Goal: Information Seeking & Learning: Learn about a topic

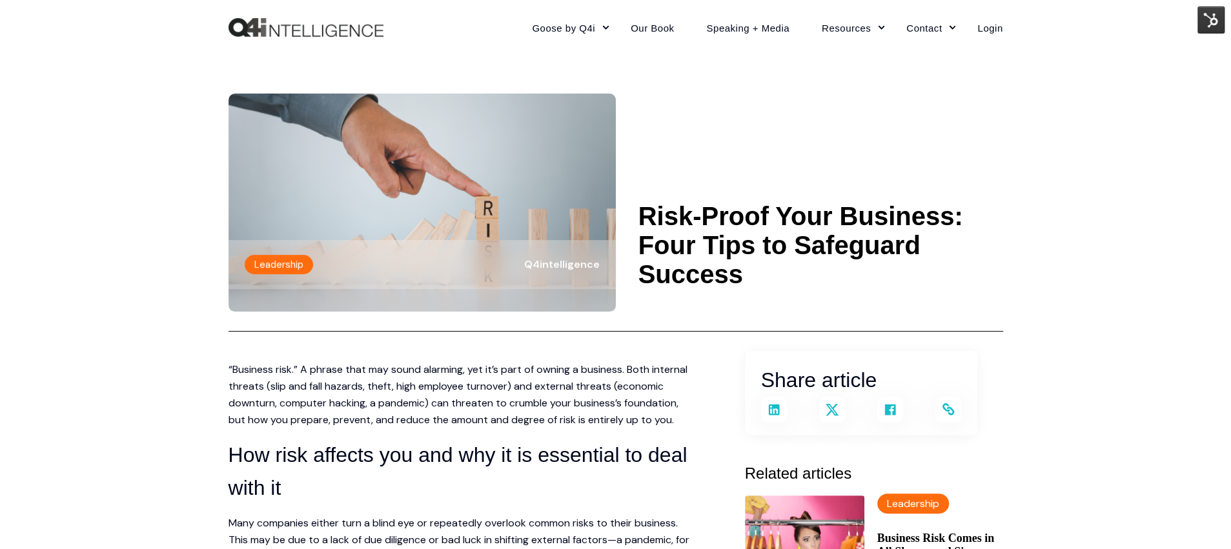
drag, startPoint x: 638, startPoint y: 207, endPoint x: 765, endPoint y: 259, distance: 137.1
click at [765, 260] on header "Leadership Q4intelligence Risk-Proof Your Business: Four Tips to Safeguard Succ…" at bounding box center [615, 193] width 774 height 277
copy h1 "Risk-Proof Your Business: Four Tips to Safeguard Success"
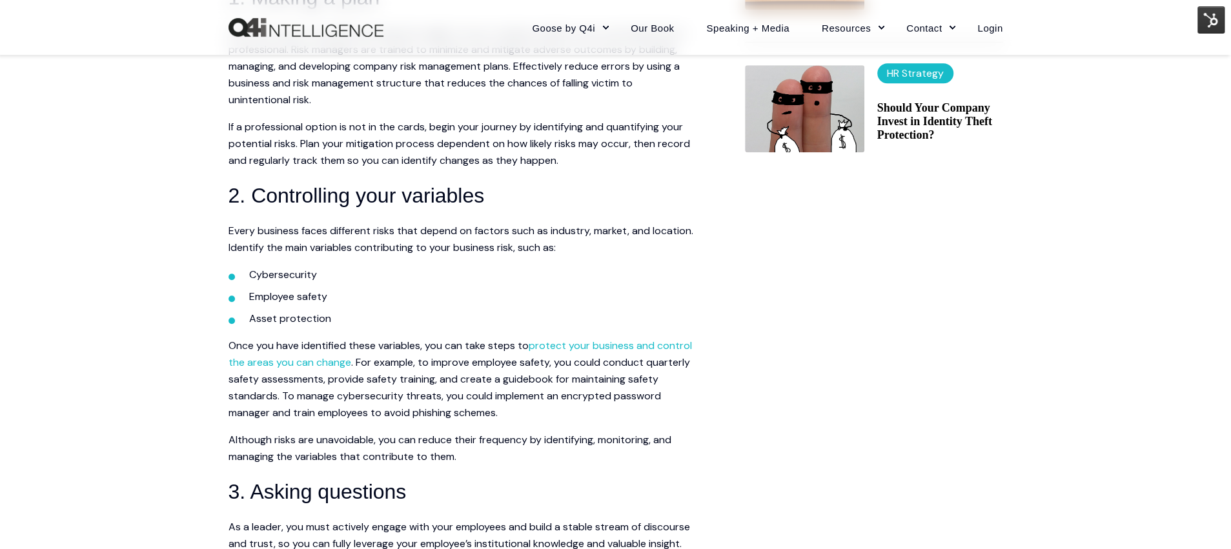
scroll to position [718, 0]
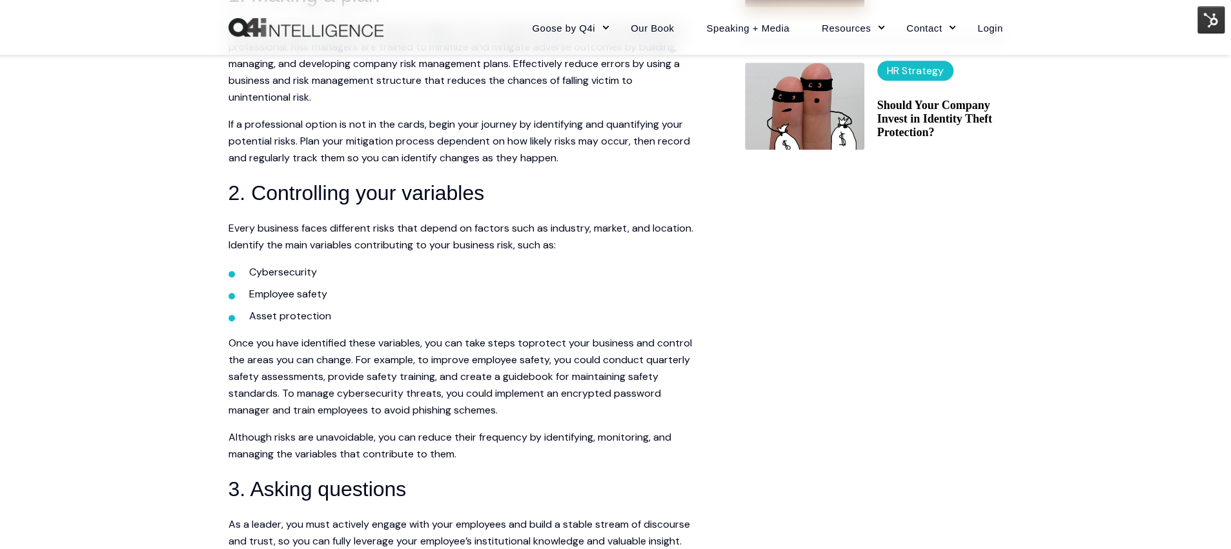
click at [590, 339] on link "protect your business and control the areas you can change" at bounding box center [459, 351] width 463 height 30
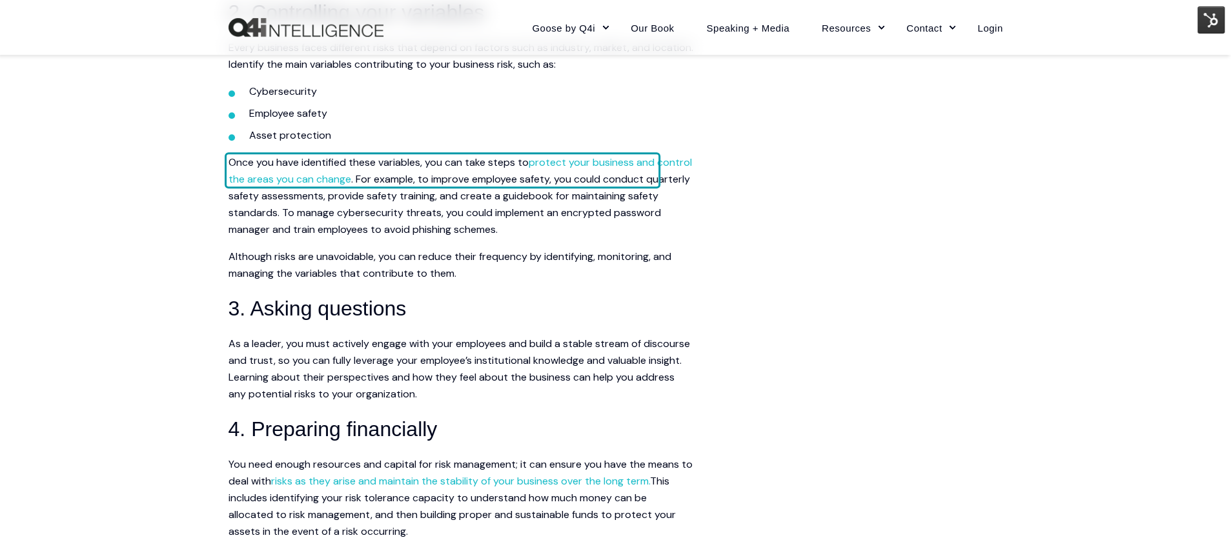
scroll to position [1034, 0]
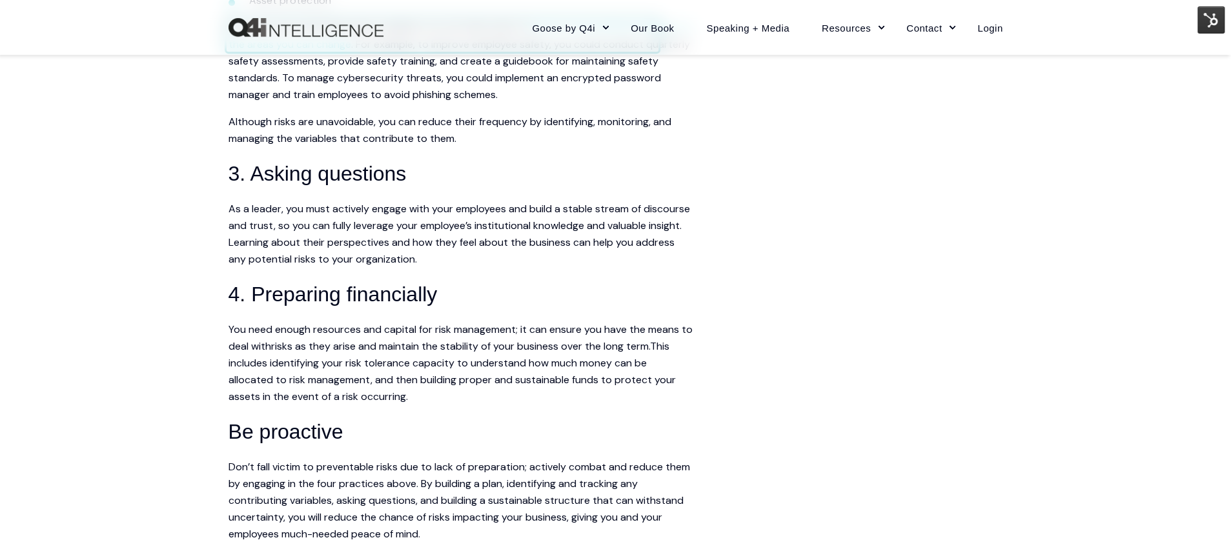
click at [532, 348] on link "risks as they arise and maintain the stability of your business over the long t…" at bounding box center [460, 346] width 379 height 14
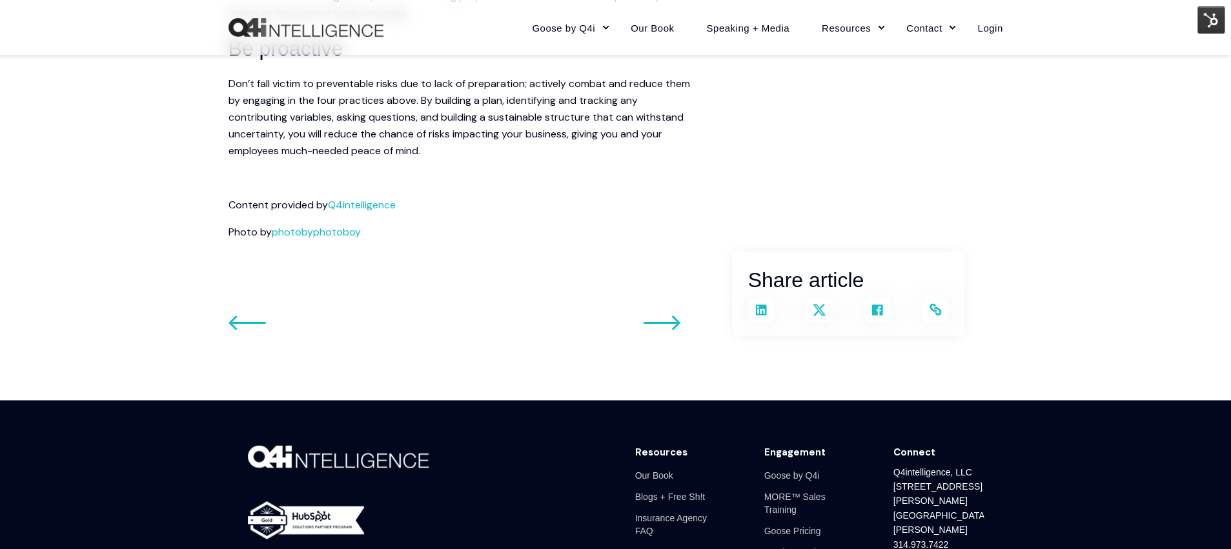
scroll to position [1359, 0]
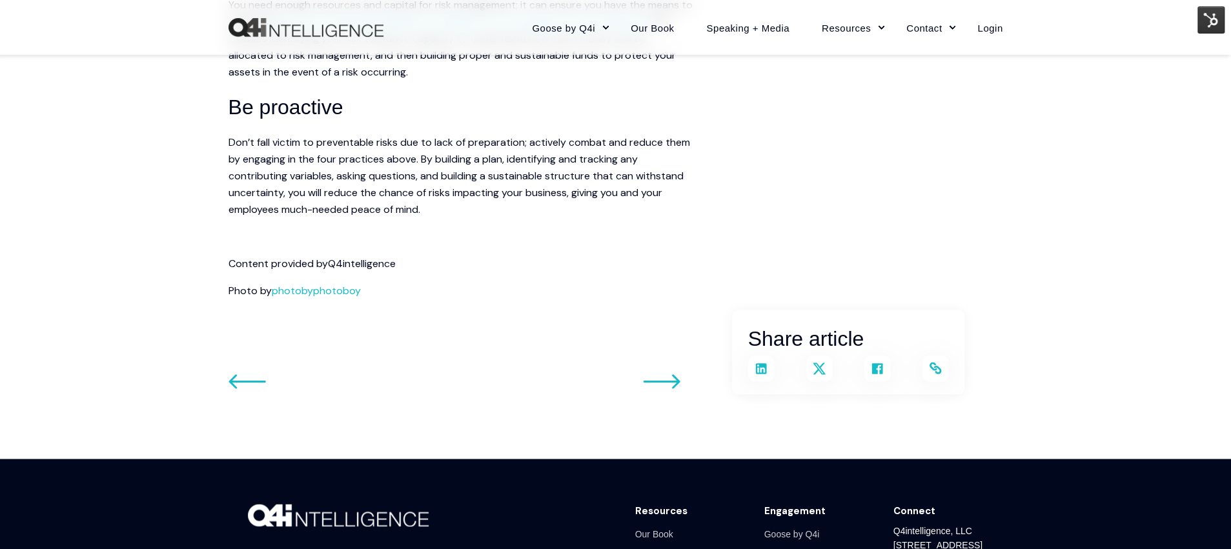
click at [381, 263] on link "Q4intelligence" at bounding box center [362, 264] width 68 height 14
click at [335, 291] on link "photobyphotoboy" at bounding box center [316, 291] width 89 height 14
